Goal: Use online tool/utility: Utilize a website feature to perform a specific function

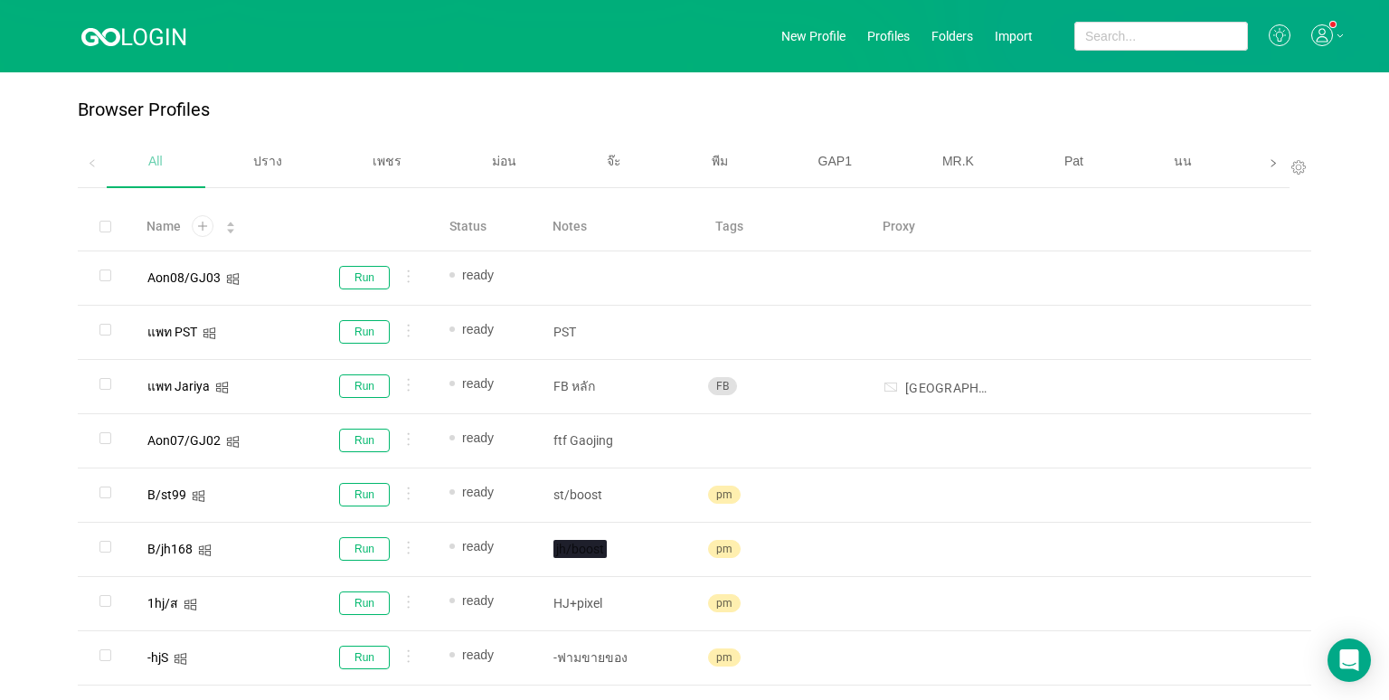
click at [1268, 167] on icon "icon: right" at bounding box center [1272, 163] width 9 height 9
click at [976, 155] on span "เบนซ์" at bounding box center [983, 161] width 31 height 14
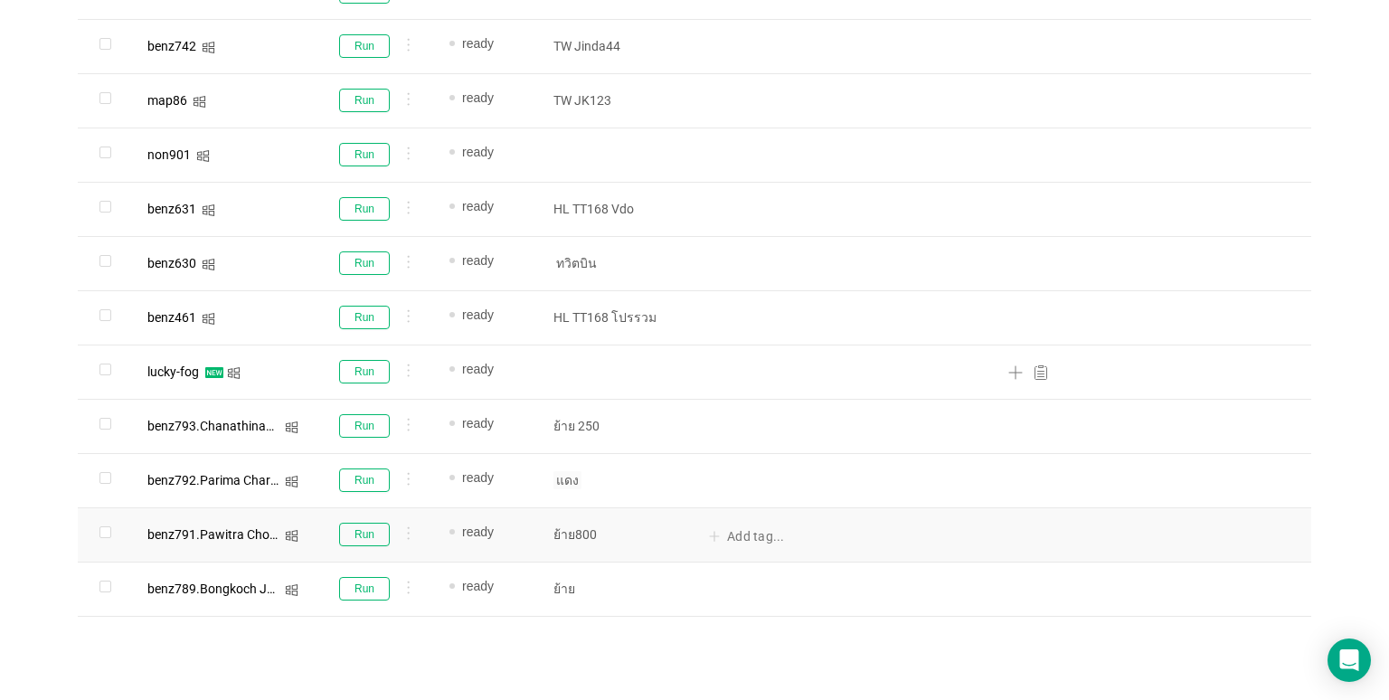
scroll to position [1102, 0]
click at [378, 532] on button "Run" at bounding box center [364, 532] width 51 height 24
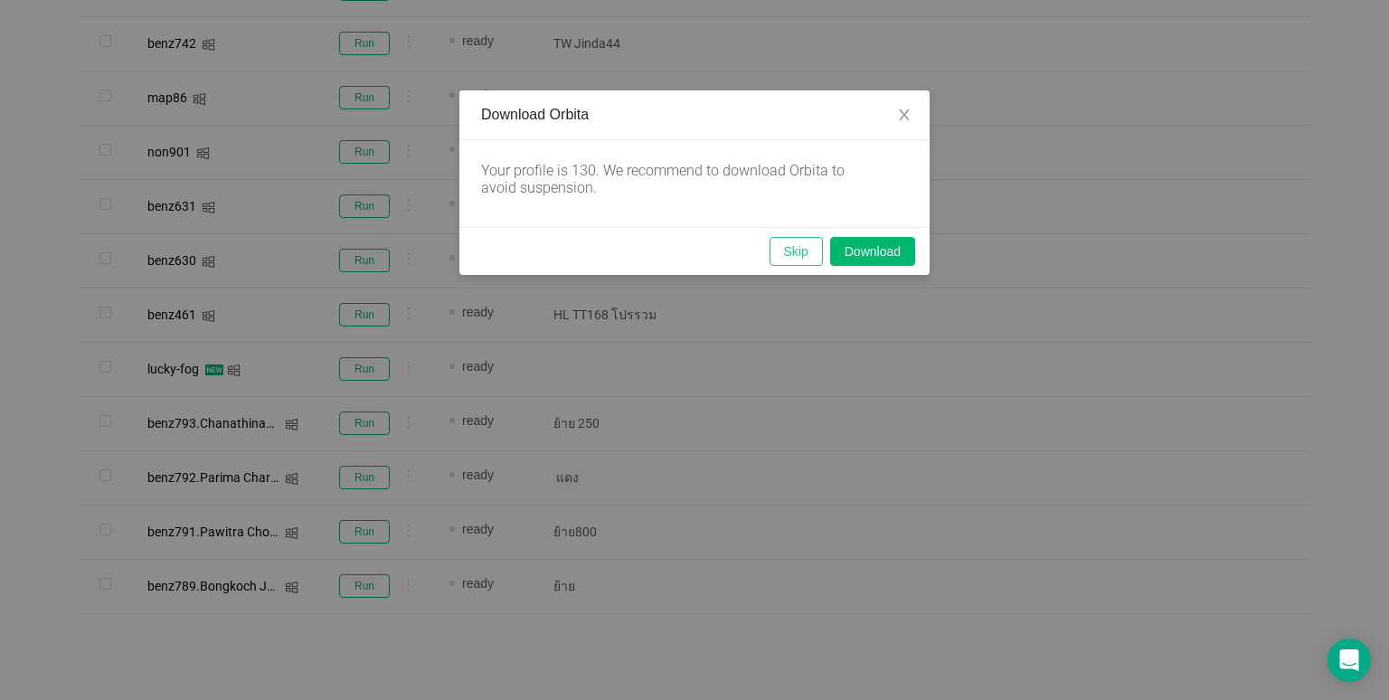
click at [808, 250] on button "Skip" at bounding box center [795, 251] width 53 height 29
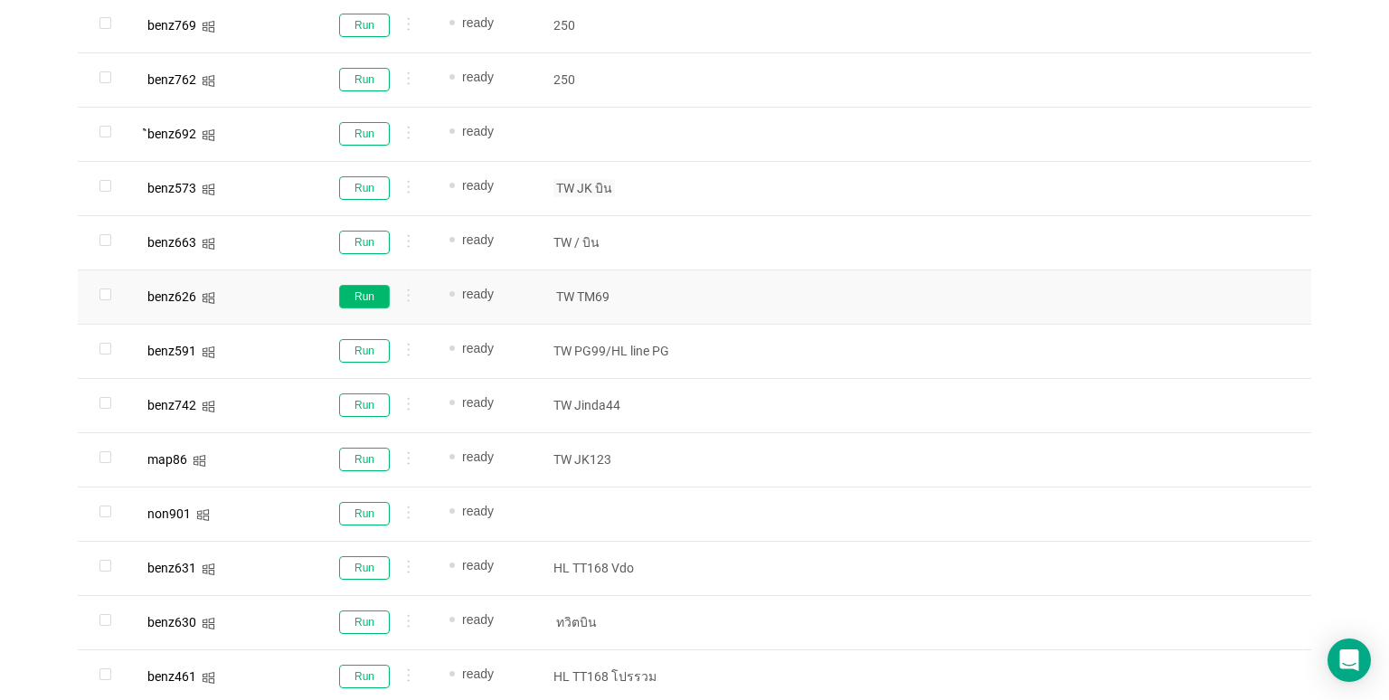
scroll to position [650, 0]
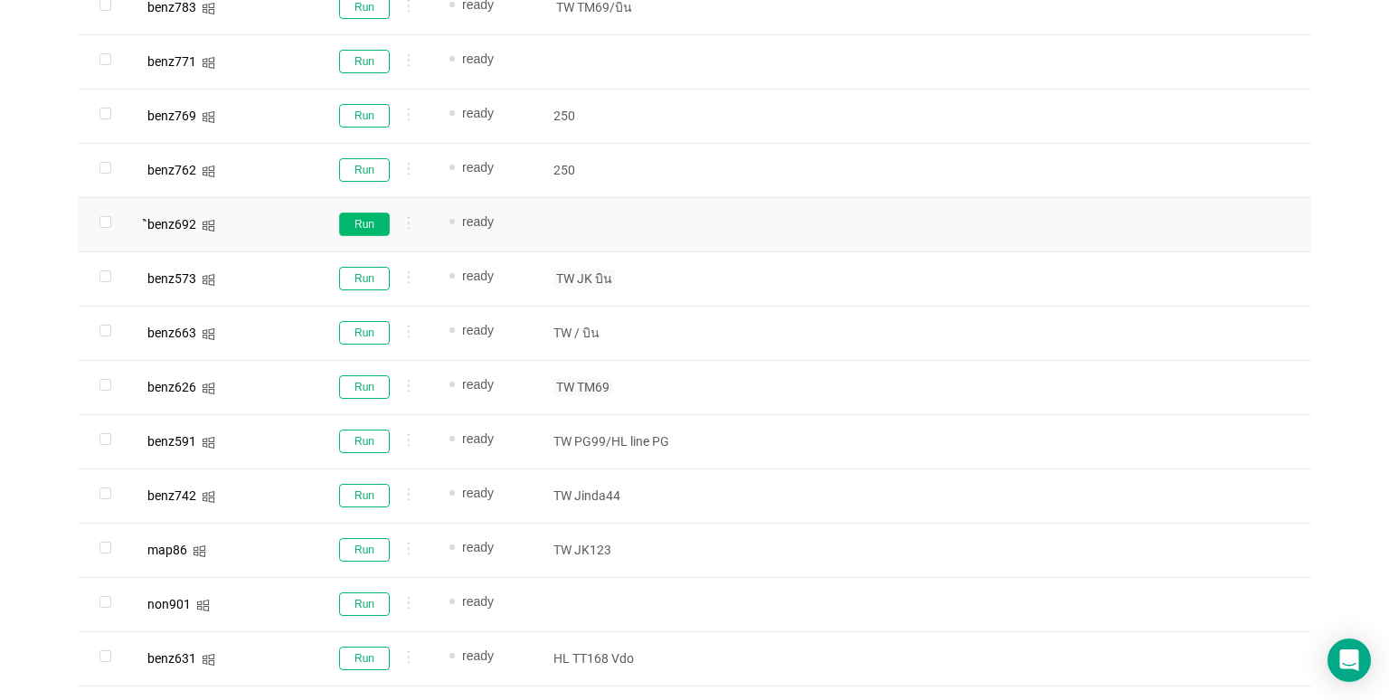
click at [353, 227] on button "Run" at bounding box center [364, 224] width 51 height 24
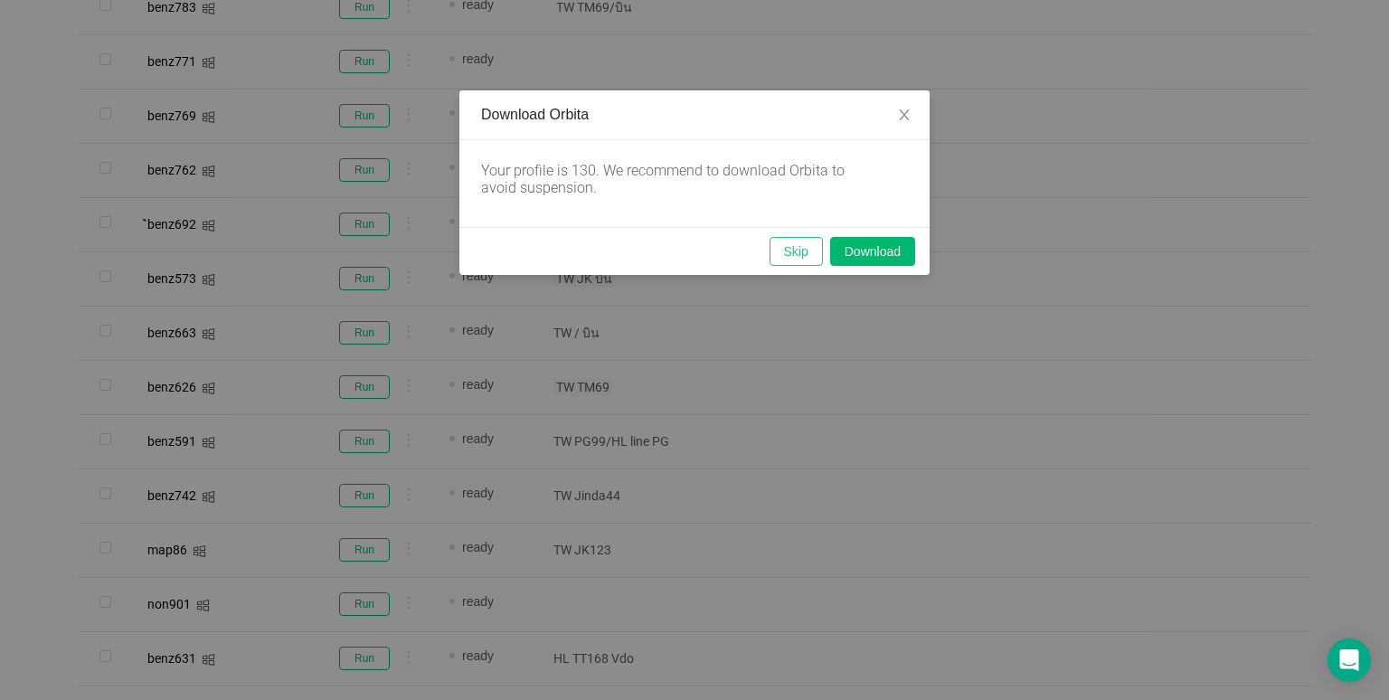
click at [786, 249] on button "Skip" at bounding box center [795, 251] width 53 height 29
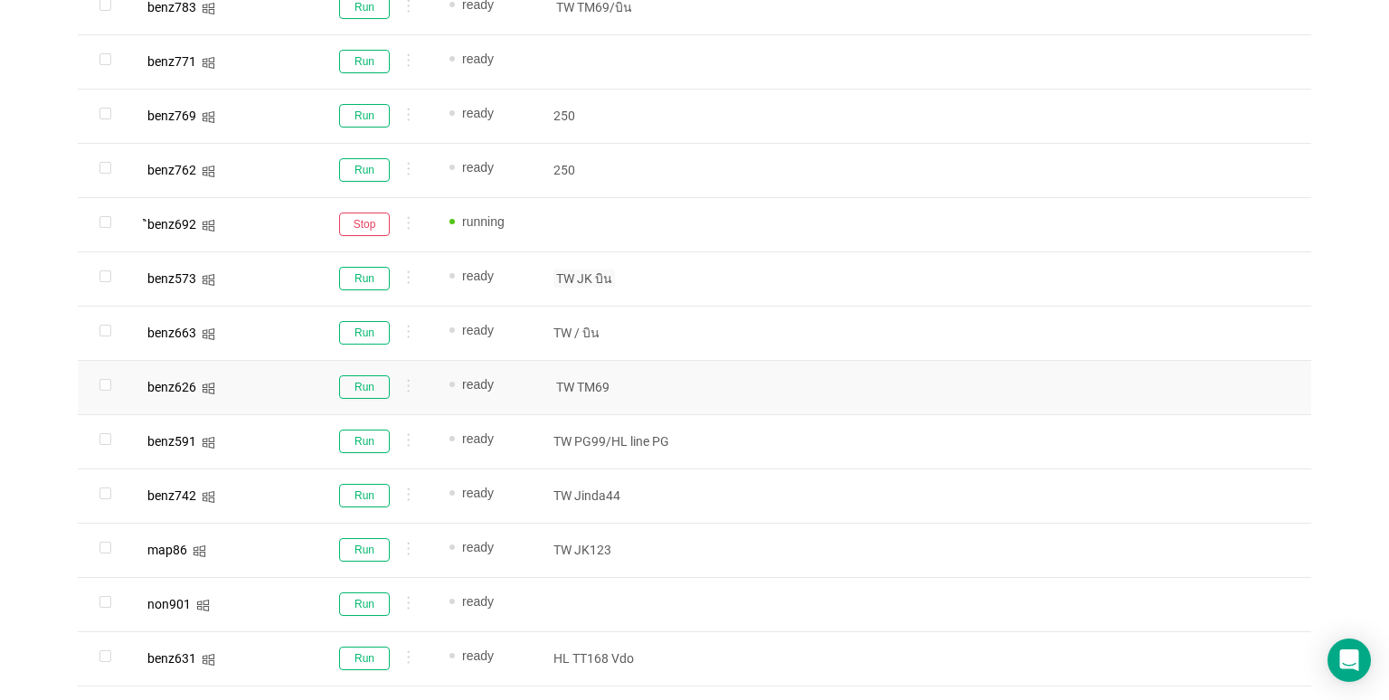
scroll to position [1102, 0]
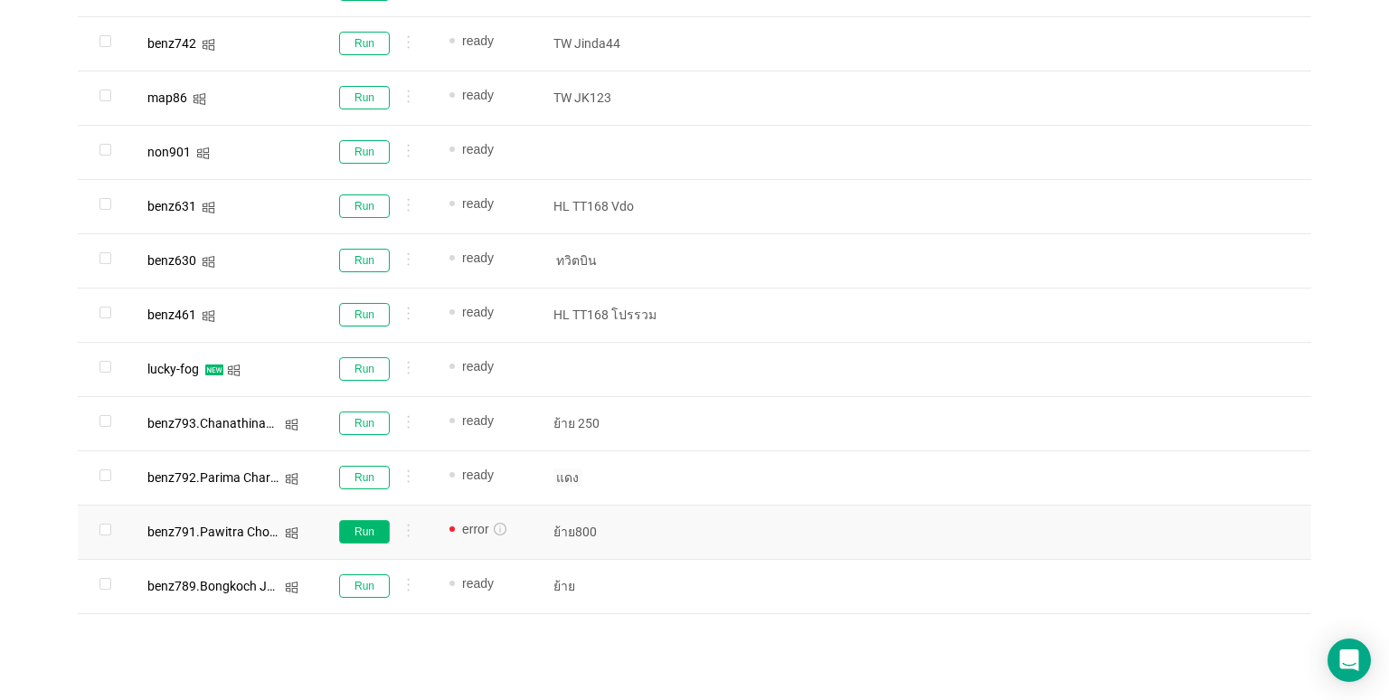
click at [370, 533] on button "Run" at bounding box center [364, 532] width 51 height 24
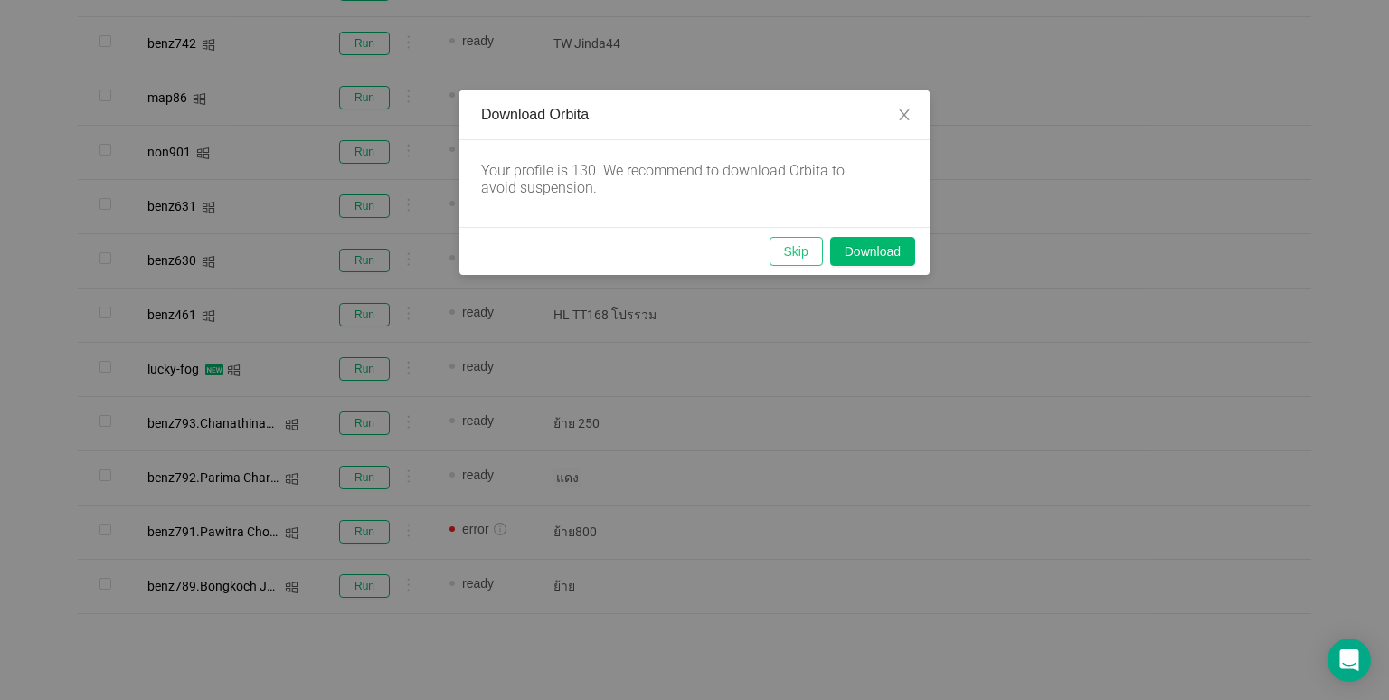
click at [795, 247] on button "Skip" at bounding box center [795, 251] width 53 height 29
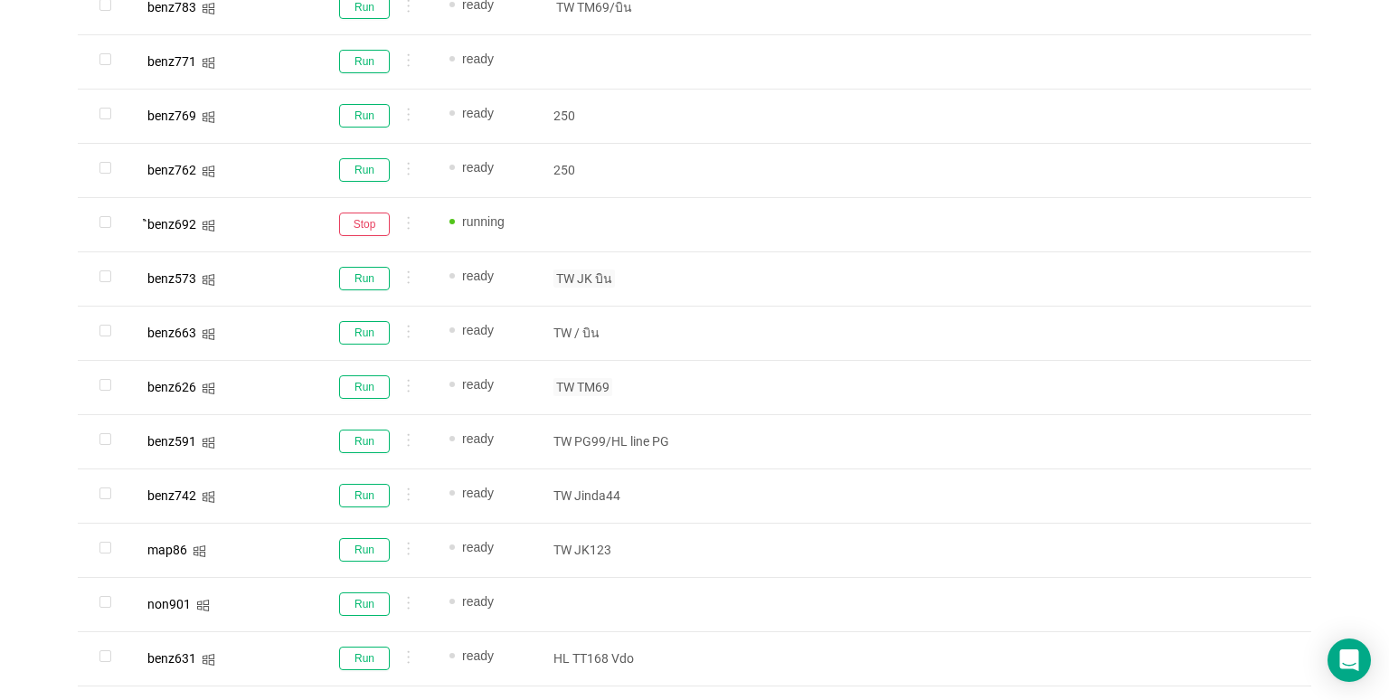
scroll to position [288, 0]
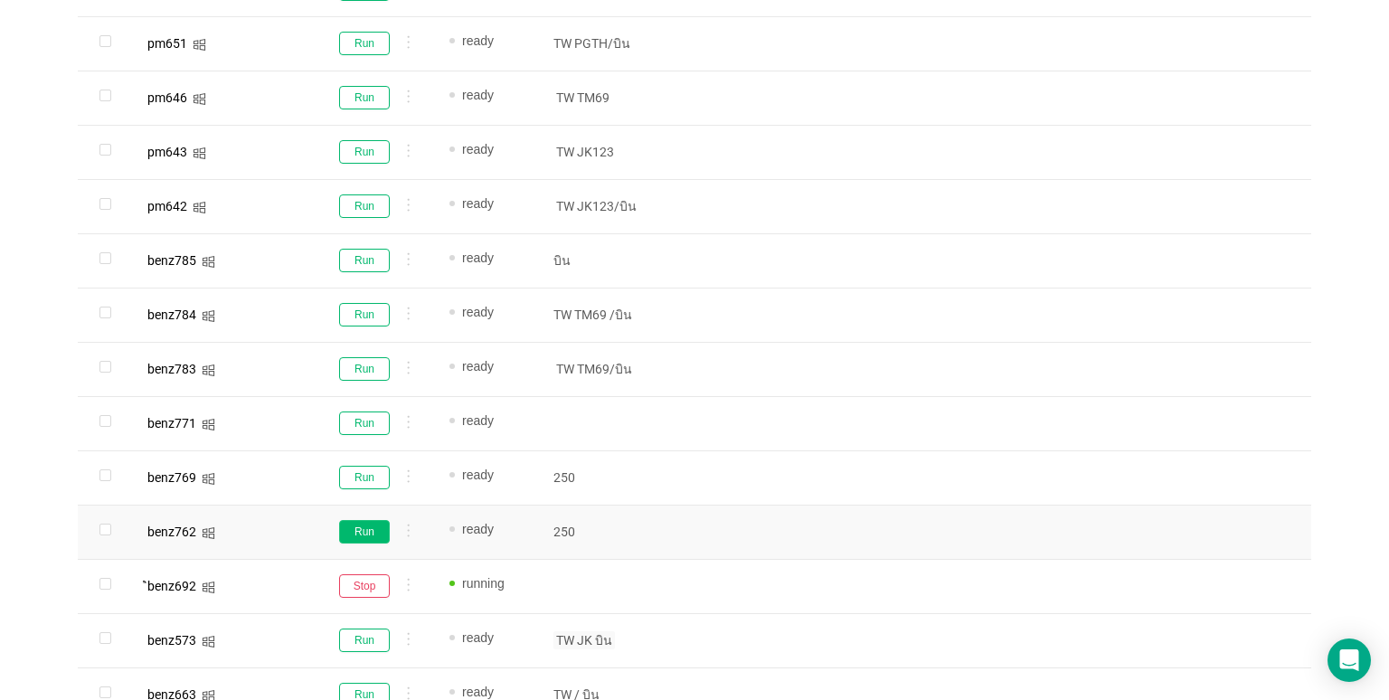
click at [358, 532] on button "Run" at bounding box center [364, 532] width 51 height 24
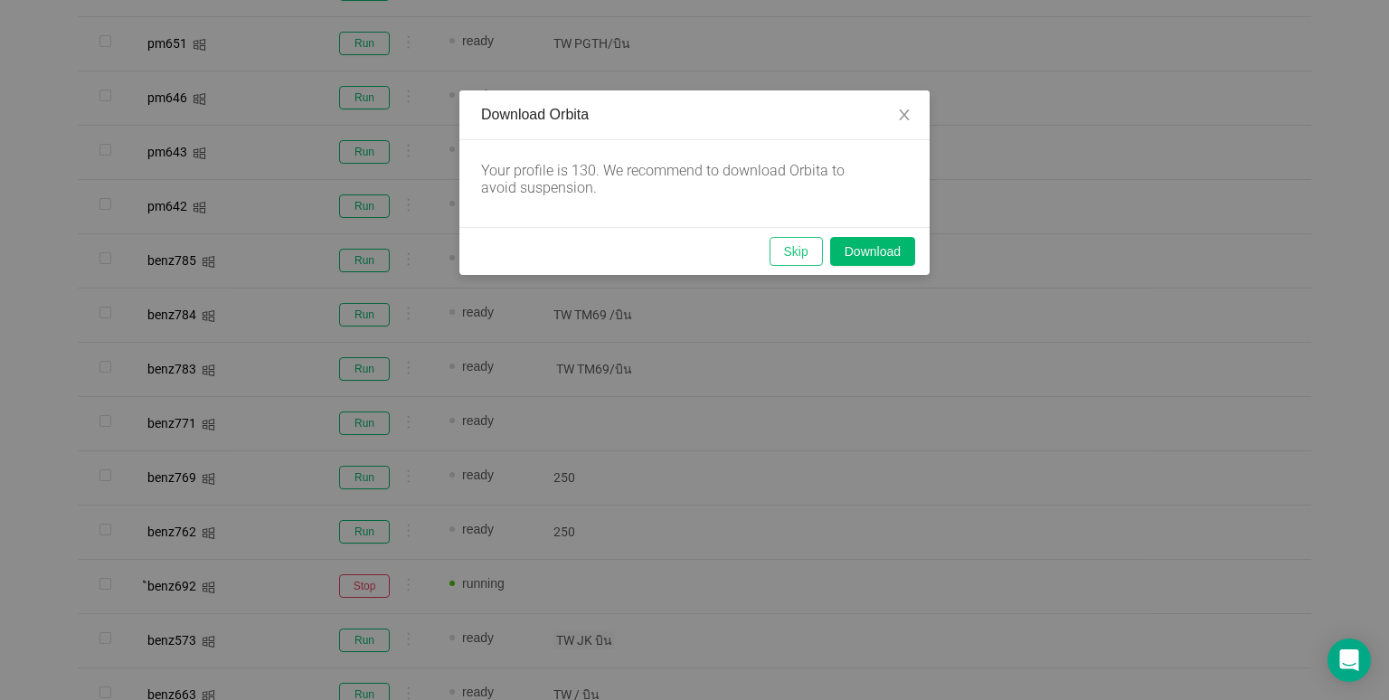
click at [788, 242] on button "Skip" at bounding box center [795, 251] width 53 height 29
